Goal: Information Seeking & Learning: Learn about a topic

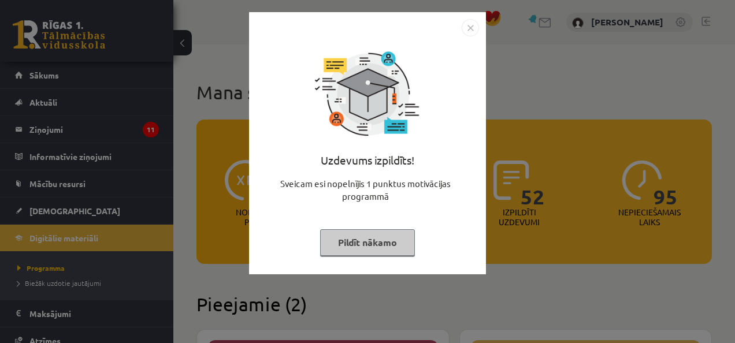
click at [358, 244] on button "Pildīt nākamo" at bounding box center [367, 242] width 95 height 27
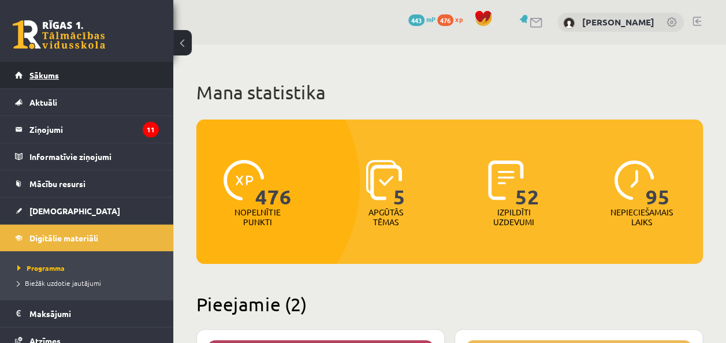
click at [50, 84] on link "Sākums" at bounding box center [87, 75] width 144 height 27
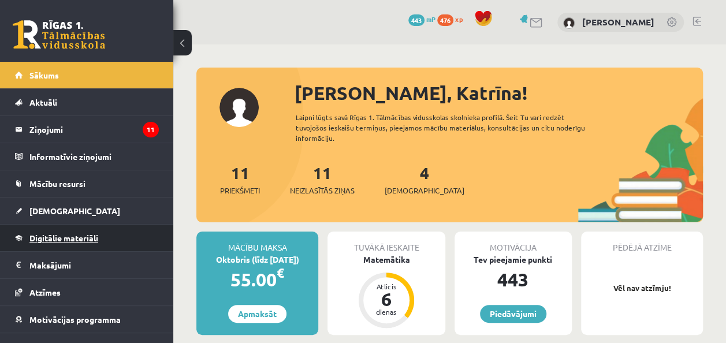
click at [88, 243] on link "Digitālie materiāli" at bounding box center [87, 238] width 144 height 27
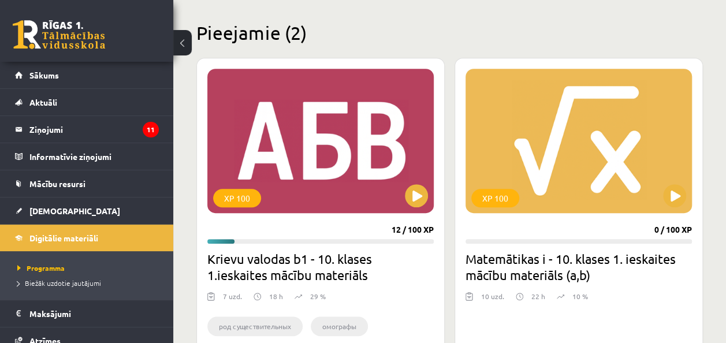
scroll to position [347, 0]
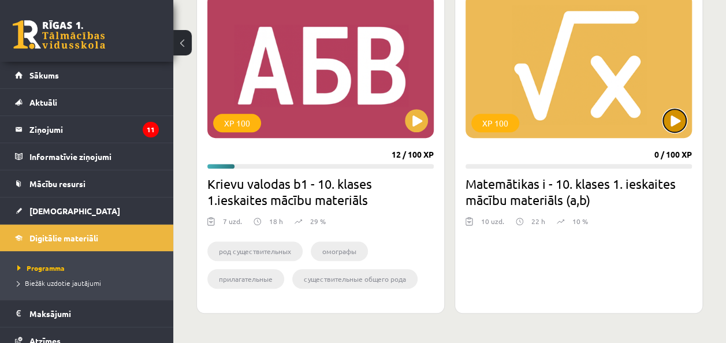
click at [680, 126] on button at bounding box center [674, 120] width 23 height 23
click at [648, 96] on div "XP 100" at bounding box center [579, 66] width 226 height 144
drag, startPoint x: 470, startPoint y: 135, endPoint x: 508, endPoint y: 195, distance: 70.9
click at [470, 138] on div "XP 100" at bounding box center [579, 66] width 226 height 144
click at [516, 207] on h2 "Matemātikas i - 10. klases 1. ieskaites mācību materiāls (a,b)" at bounding box center [579, 192] width 226 height 32
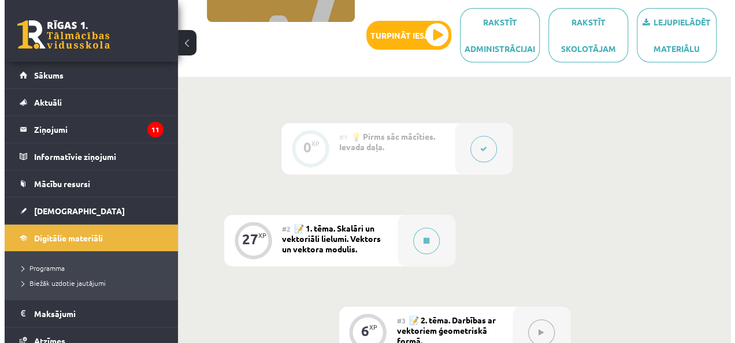
scroll to position [289, 0]
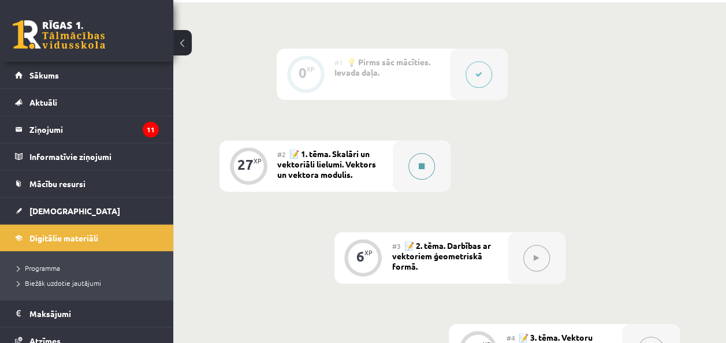
click at [429, 168] on button at bounding box center [421, 166] width 27 height 27
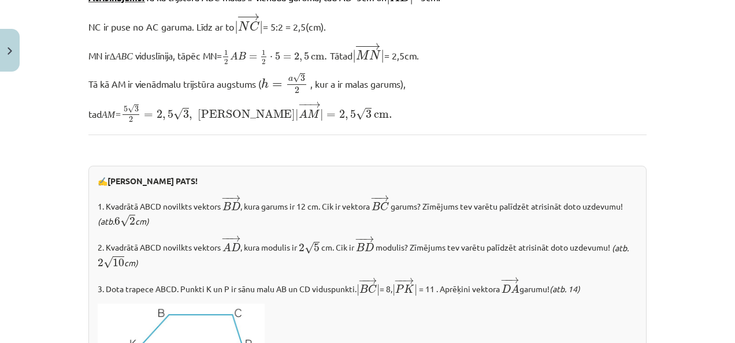
scroll to position [1107, 0]
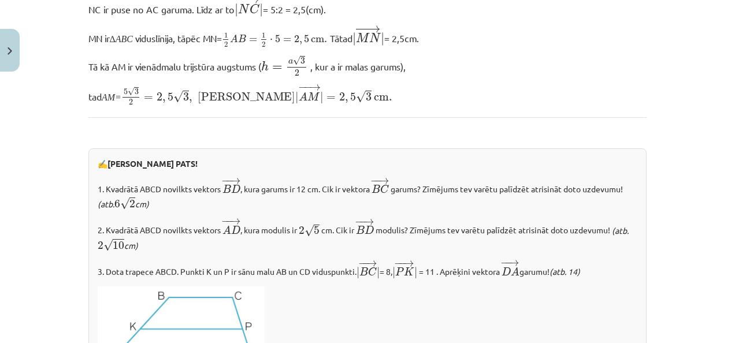
drag, startPoint x: 94, startPoint y: 240, endPoint x: 159, endPoint y: 247, distance: 66.2
click at [159, 247] on p "2. Kvadrātā ABCD novilkts vektors ﻿ − − → A D A D → ﻿﻿, kura modulis ir 2 √ 5 2…" at bounding box center [368, 234] width 540 height 35
drag, startPoint x: 121, startPoint y: 243, endPoint x: 70, endPoint y: 134, distance: 119.9
click at [70, 134] on div "Mācību tēma: Matemātikas i - 10. klases 1. ieskaites mācību materiāls (a,b) #2 …" at bounding box center [367, 171] width 735 height 343
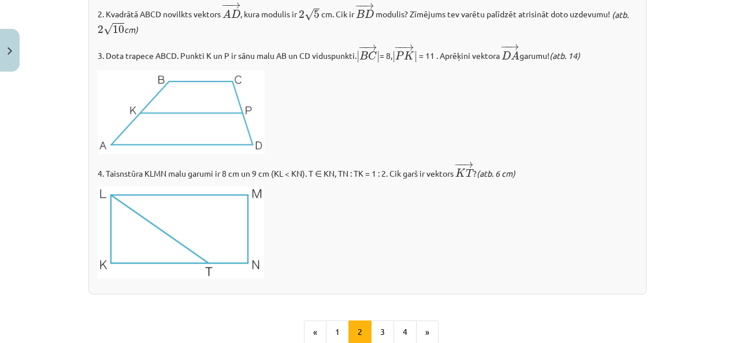
scroll to position [1338, 0]
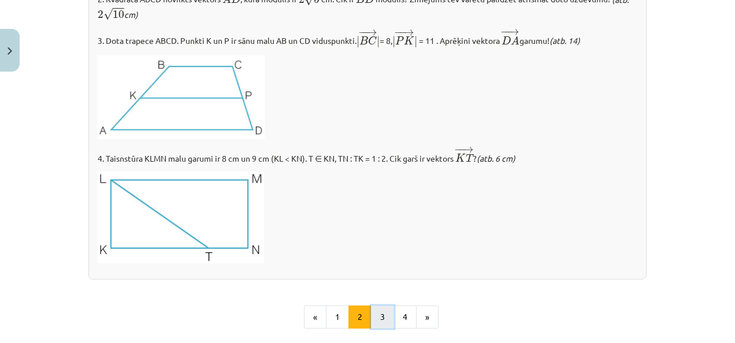
click at [381, 317] on button "3" at bounding box center [382, 317] width 23 height 23
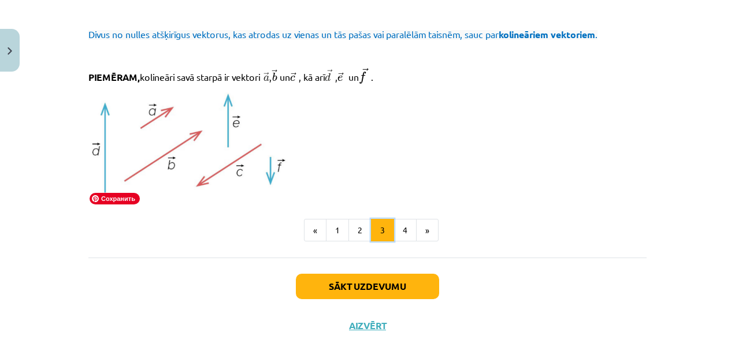
scroll to position [1337, 0]
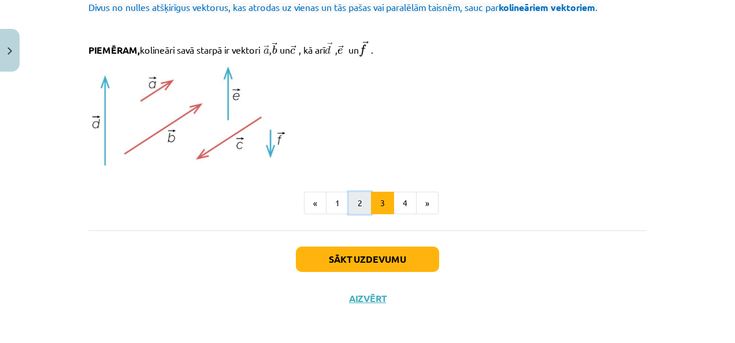
click at [351, 204] on button "2" at bounding box center [359, 203] width 23 height 23
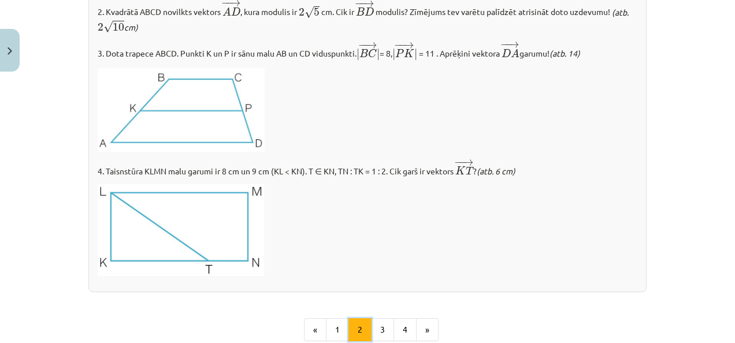
scroll to position [1419, 0]
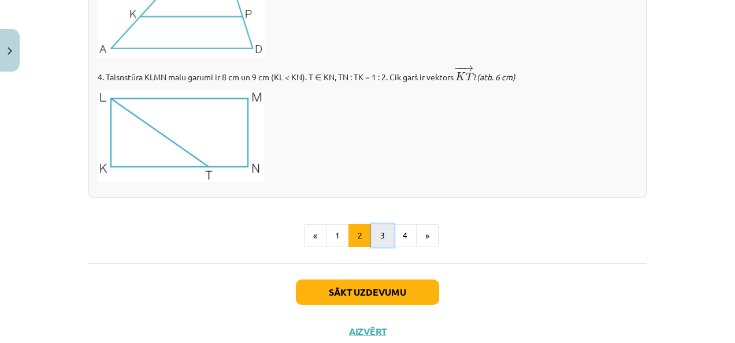
click at [380, 228] on button "3" at bounding box center [382, 235] width 23 height 23
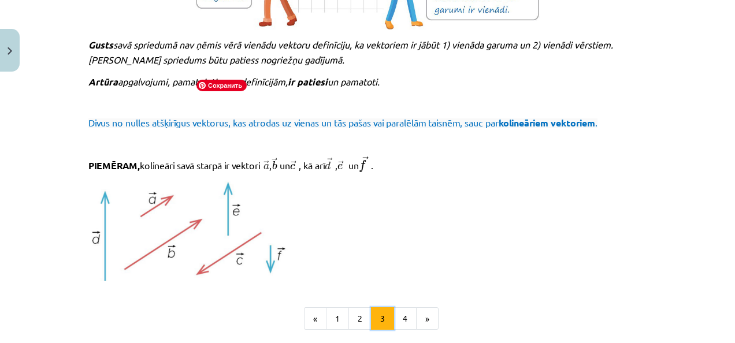
scroll to position [1337, 0]
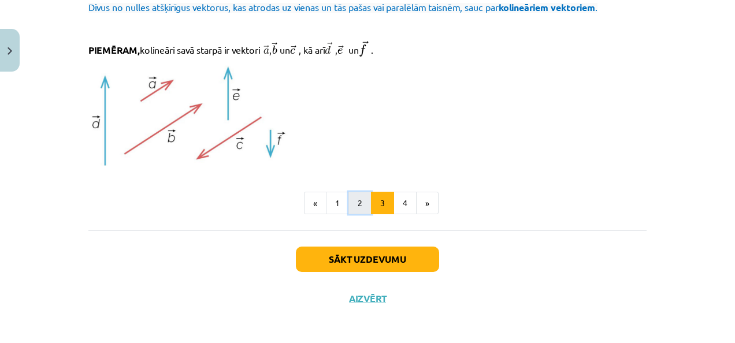
click at [356, 204] on button "2" at bounding box center [359, 203] width 23 height 23
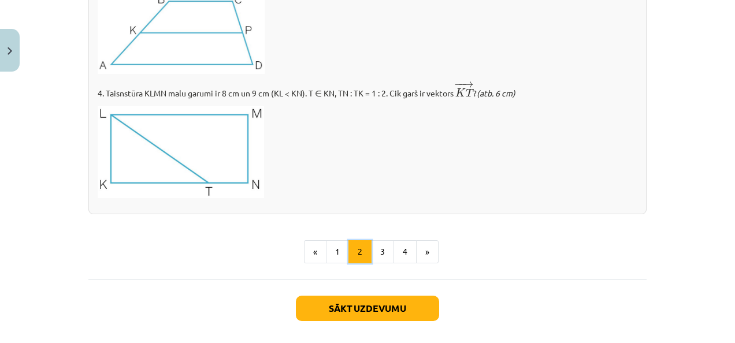
scroll to position [1454, 0]
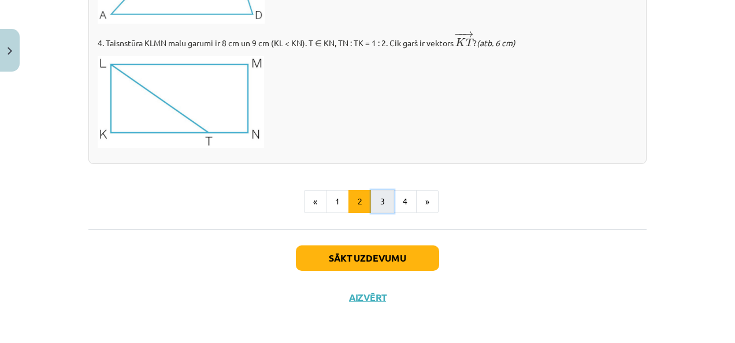
click at [378, 198] on button "3" at bounding box center [382, 201] width 23 height 23
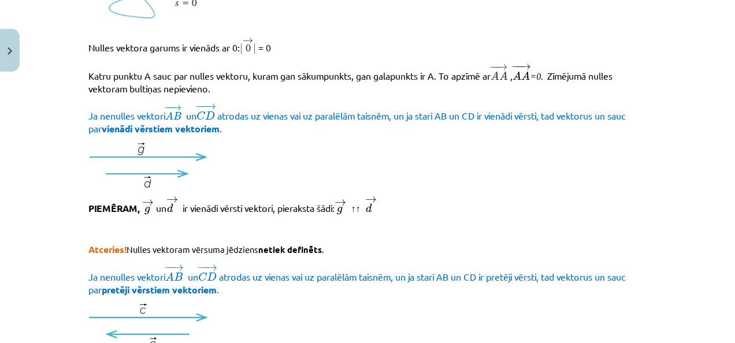
scroll to position [347, 0]
